Goal: Transaction & Acquisition: Obtain resource

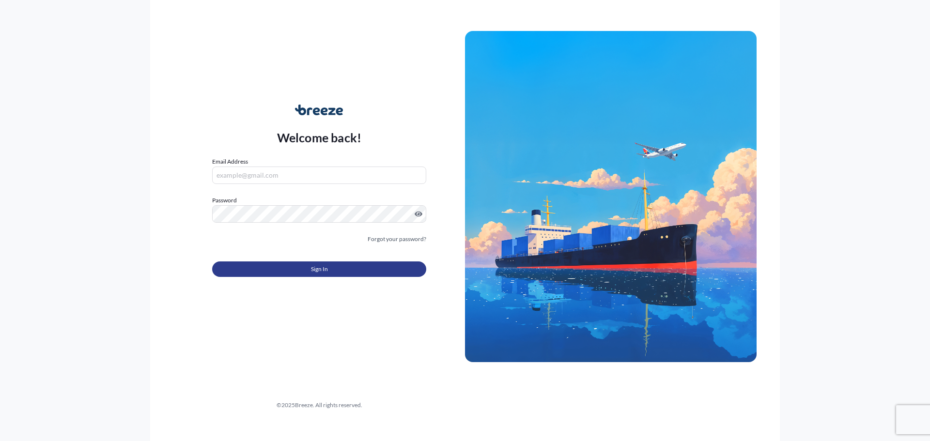
type input "[PERSON_NAME][EMAIL_ADDRESS][DOMAIN_NAME]"
click at [320, 270] on span "Sign In" at bounding box center [319, 269] width 17 height 10
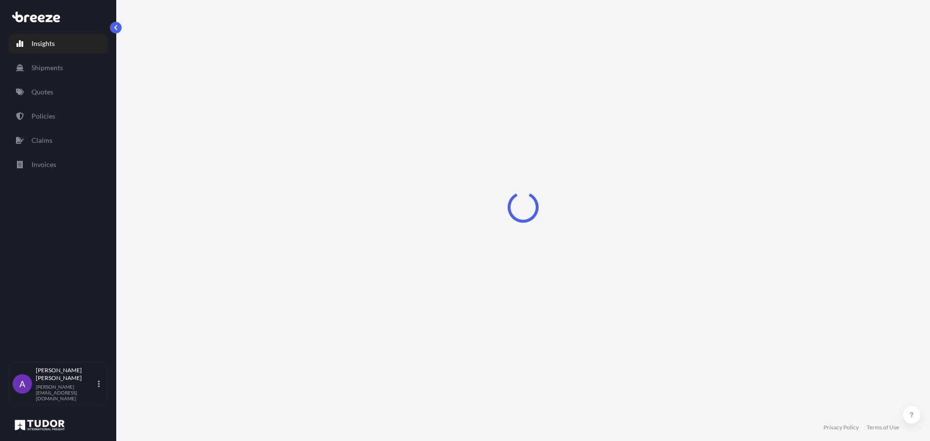
select select "2025"
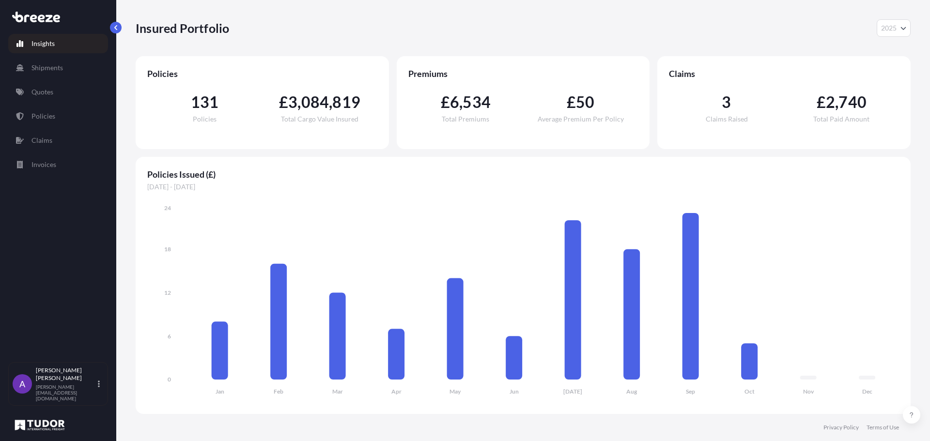
click at [25, 53] on div "Insights Shipments Quotes Policies Claims Invoices" at bounding box center [58, 193] width 100 height 337
click at [37, 90] on p "Quotes" at bounding box center [42, 92] width 22 height 10
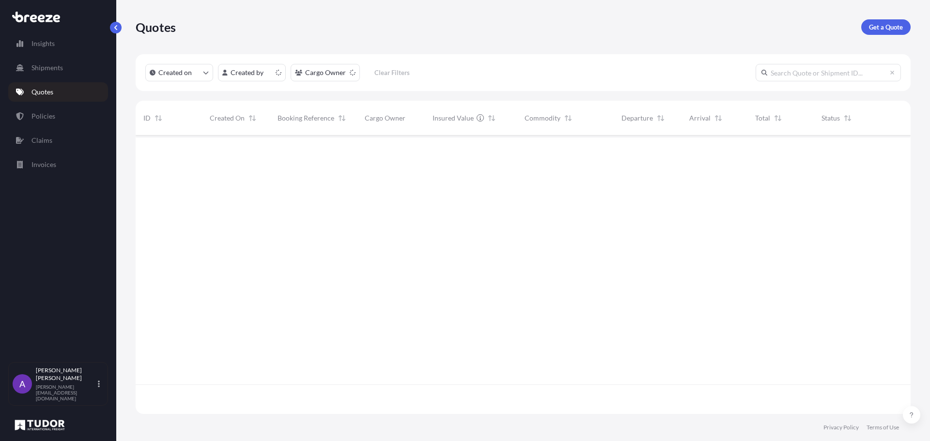
scroll to position [277, 768]
click at [889, 27] on p "Get a Quote" at bounding box center [886, 27] width 34 height 10
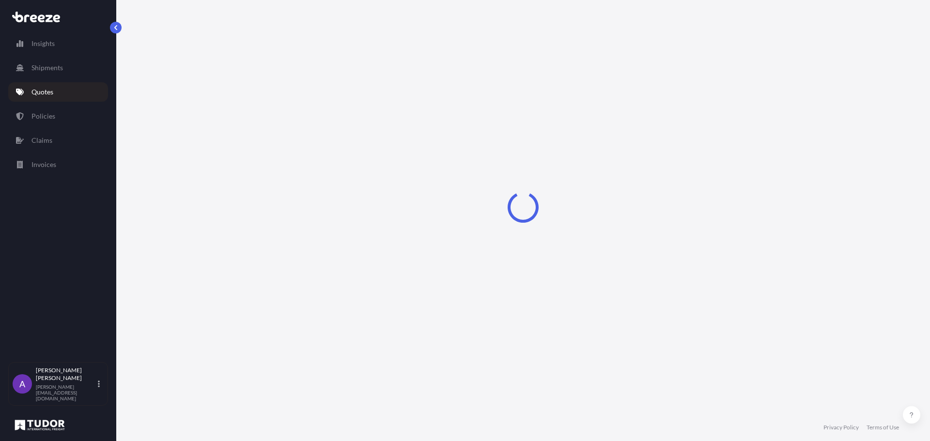
select select "Sea"
select select "1"
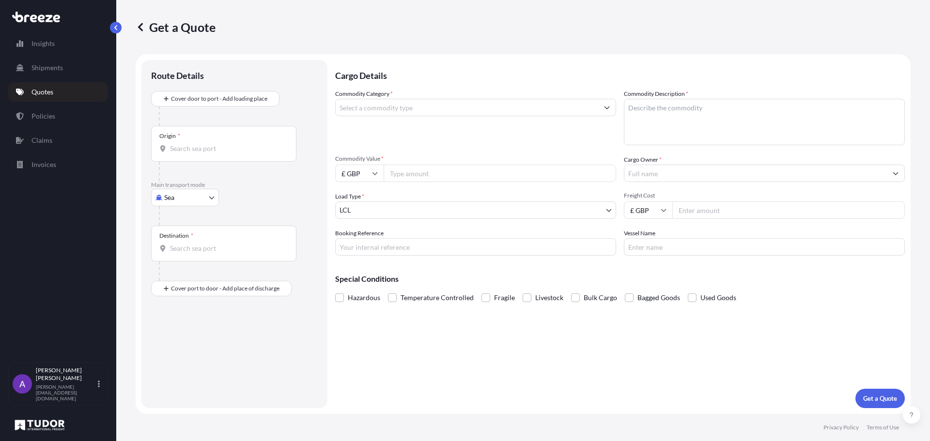
click at [680, 111] on textarea "Commodity Description *" at bounding box center [764, 122] width 281 height 46
type textarea "tool"
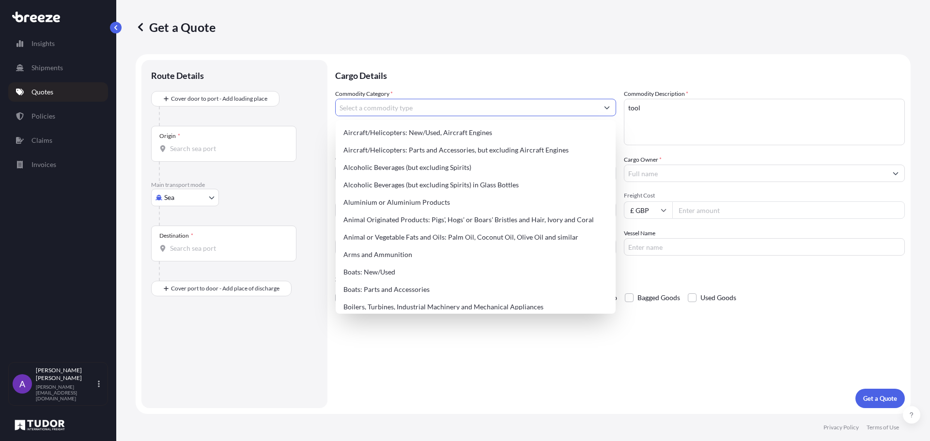
click at [528, 108] on input "Commodity Category *" at bounding box center [467, 107] width 263 height 17
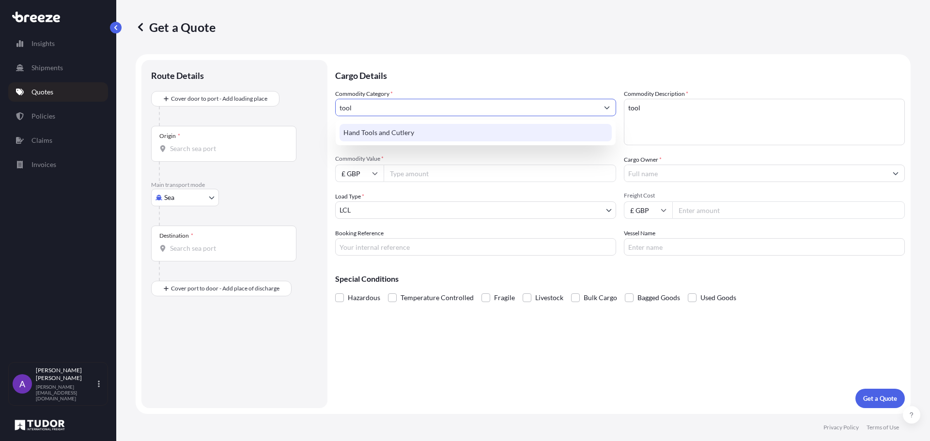
click at [455, 136] on div "Hand Tools and Cutlery" at bounding box center [476, 132] width 272 height 17
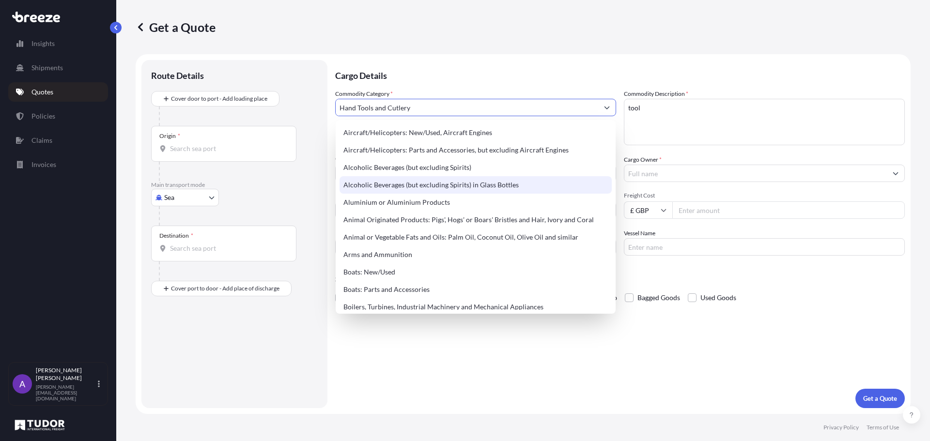
click at [465, 176] on div "Alcoholic Beverages (but excluding Spirits) in Glass Bottles" at bounding box center [476, 184] width 272 height 17
type input "Alcoholic Beverages (but excluding Spirits) in Glass Bottles"
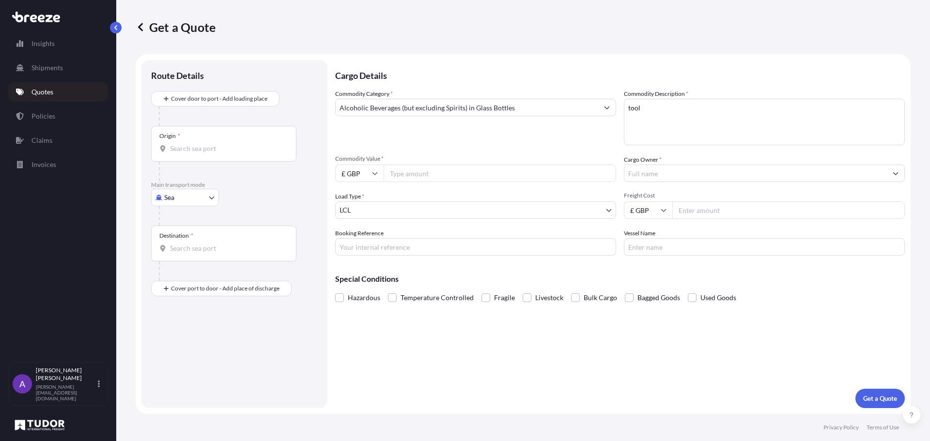
click at [442, 175] on input "Commodity Value *" at bounding box center [500, 173] width 232 height 17
type input "1150"
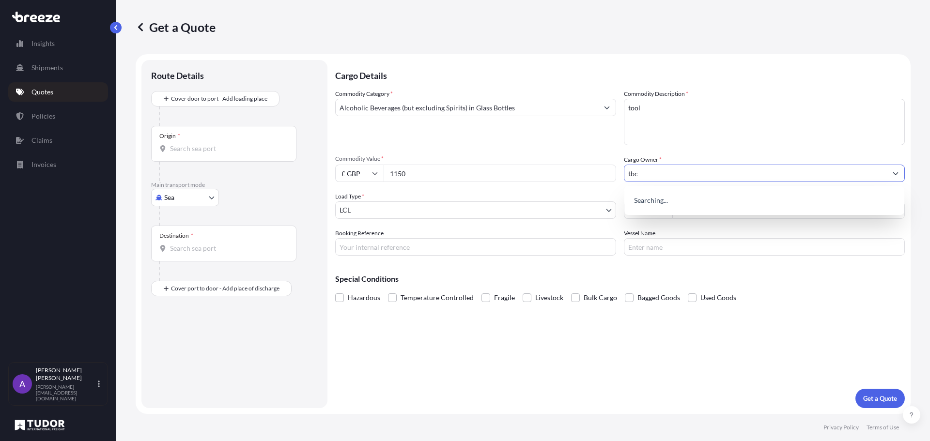
type input "tbc"
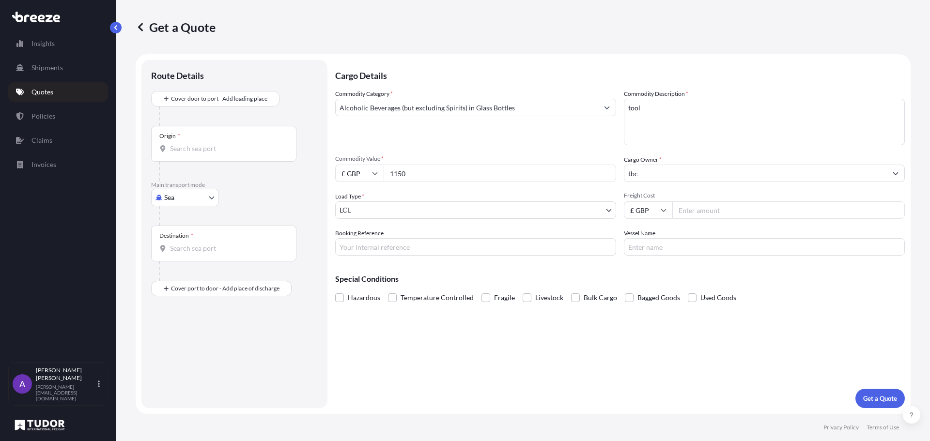
click at [700, 206] on input "Freight Cost" at bounding box center [788, 209] width 232 height 17
type input "200"
click at [882, 397] on p "Get a Quote" at bounding box center [880, 399] width 34 height 10
click at [198, 193] on body "0 options available. Insights Shipments Quotes Policies Claims Invoices A [PERS…" at bounding box center [465, 220] width 930 height 441
click at [194, 253] on div "Road" at bounding box center [185, 257] width 60 height 17
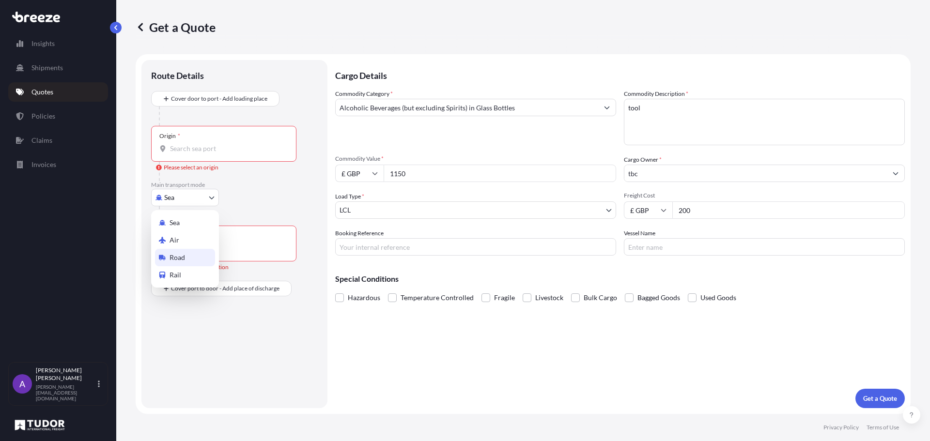
select select "Road"
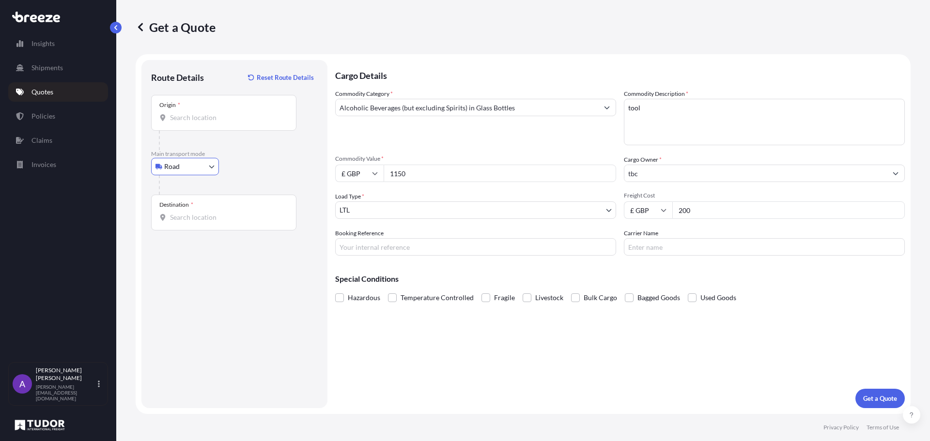
click at [194, 218] on input "Destination *" at bounding box center [227, 218] width 114 height 10
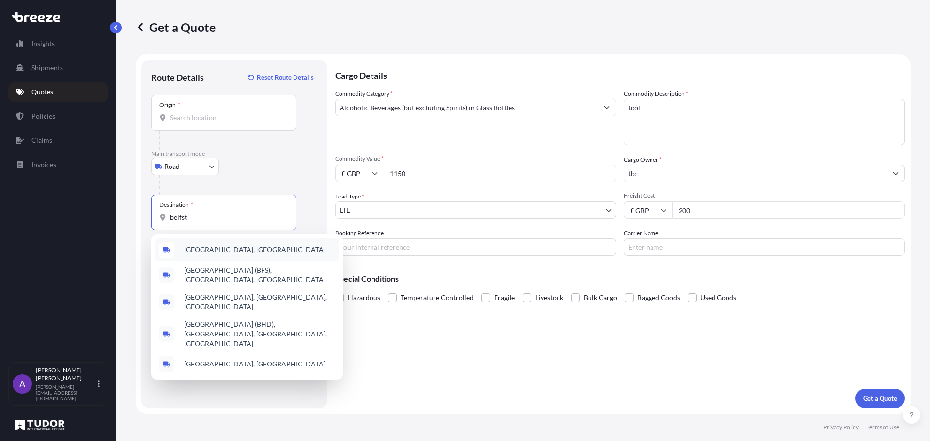
click at [201, 252] on span "[GEOGRAPHIC_DATA], [GEOGRAPHIC_DATA]" at bounding box center [254, 250] width 141 height 10
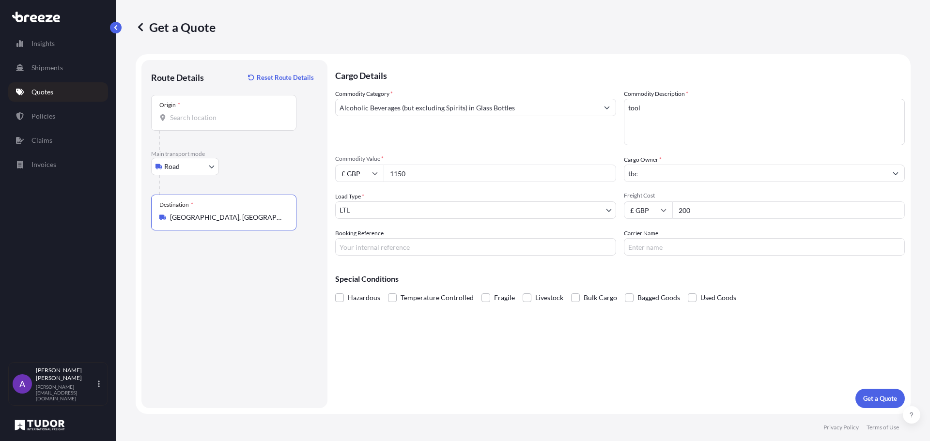
type input "[GEOGRAPHIC_DATA], [GEOGRAPHIC_DATA]"
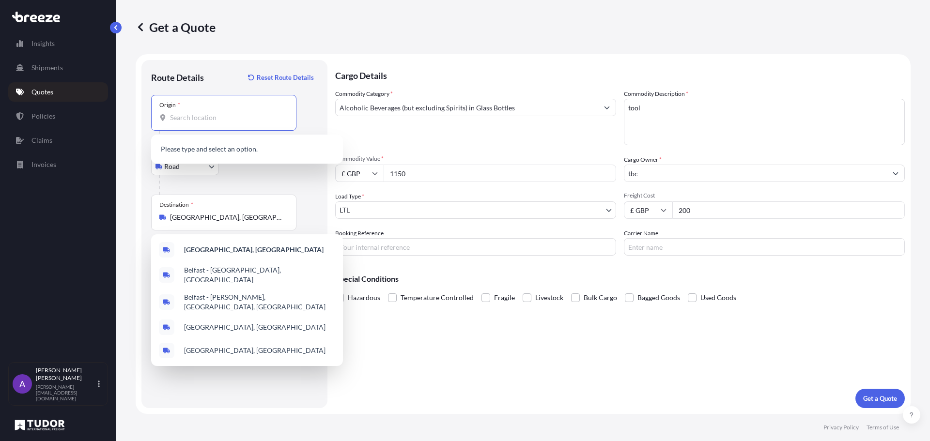
click at [188, 118] on input "Origin *" at bounding box center [227, 118] width 114 height 10
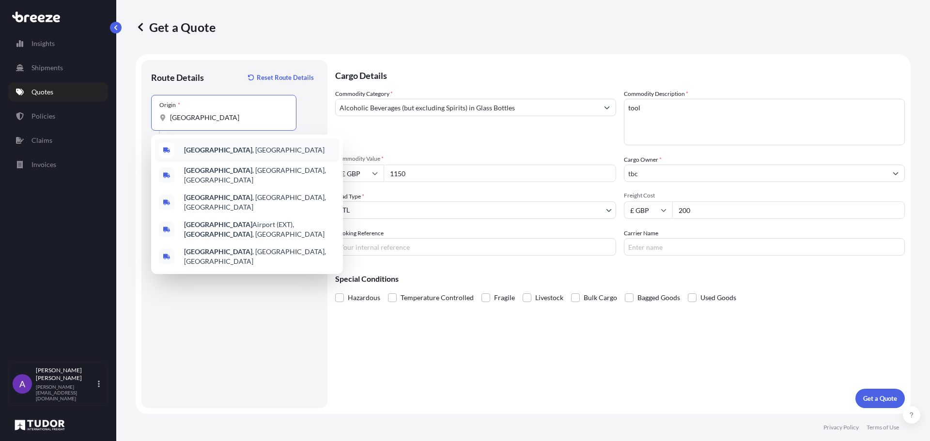
click at [216, 151] on span "[GEOGRAPHIC_DATA] , [GEOGRAPHIC_DATA]" at bounding box center [254, 150] width 140 height 10
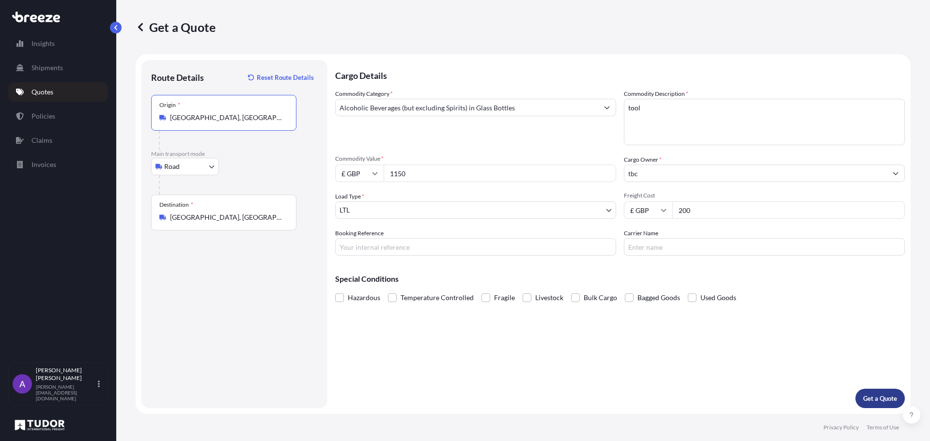
type input "[GEOGRAPHIC_DATA], [GEOGRAPHIC_DATA]"
click at [882, 399] on p "Get a Quote" at bounding box center [880, 399] width 34 height 10
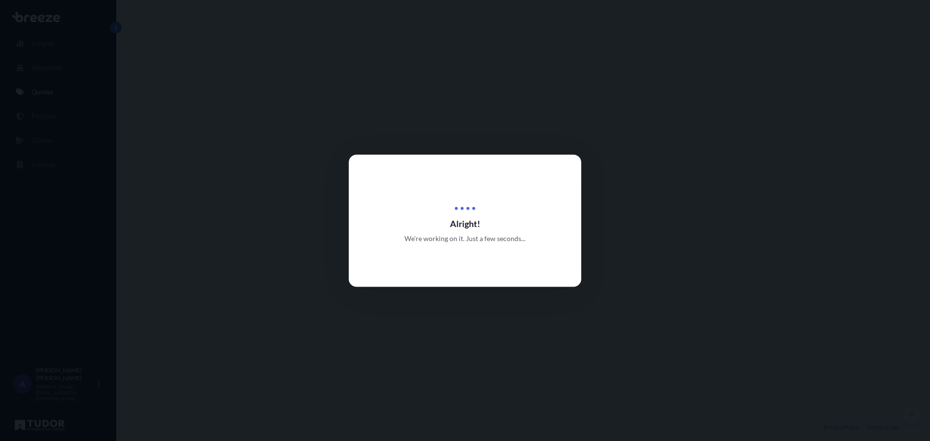
select select "Road"
select select "1"
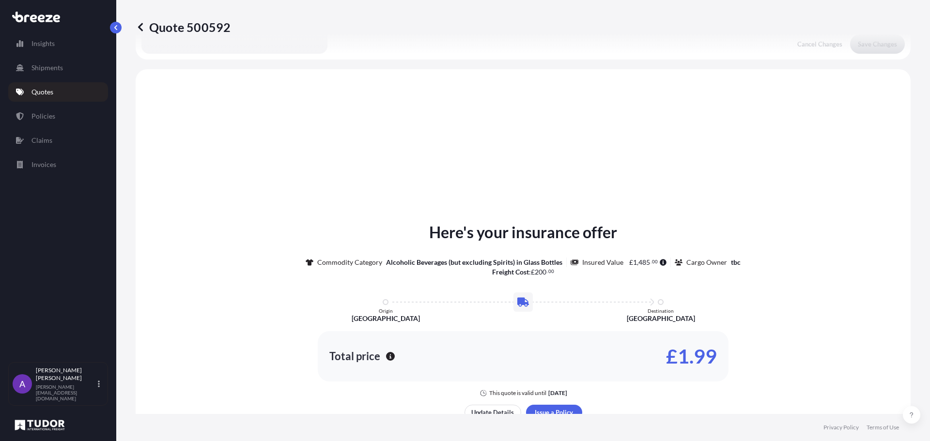
scroll to position [292, 0]
